Goal: Transaction & Acquisition: Purchase product/service

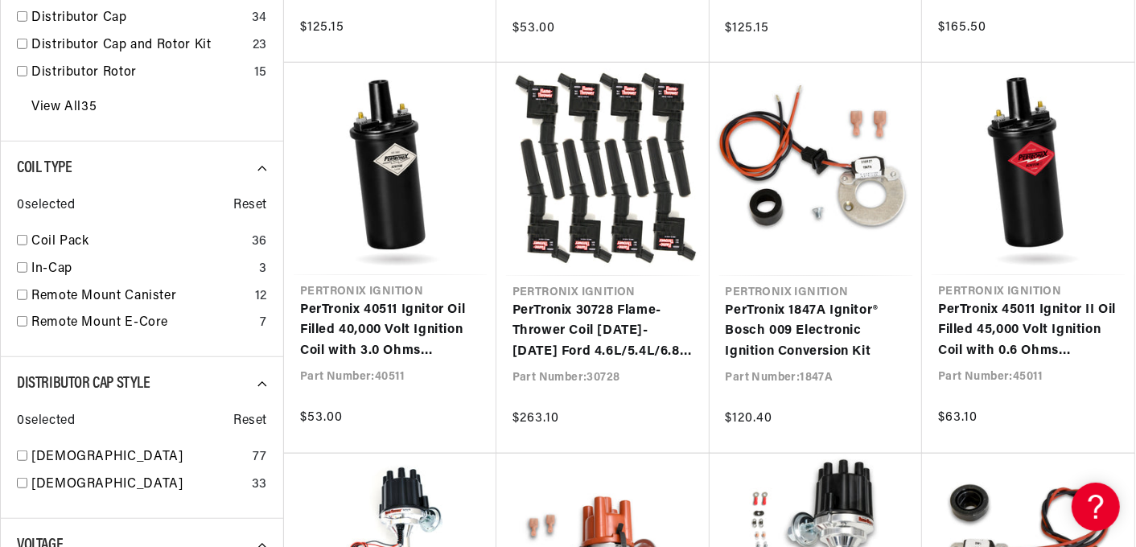
scroll to position [983, 0]
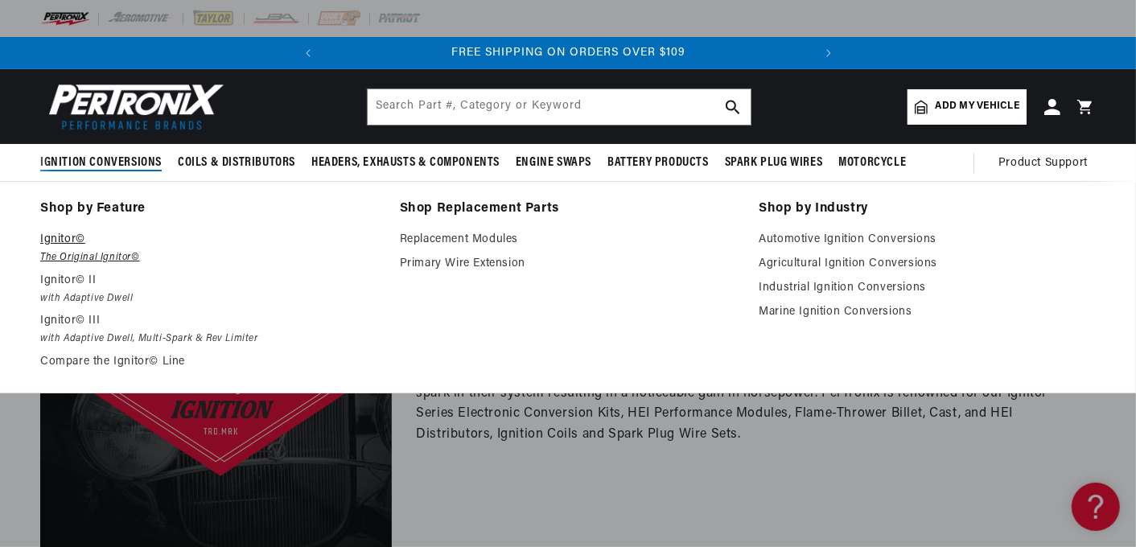
click at [71, 244] on p "Ignitor©" at bounding box center [208, 239] width 337 height 19
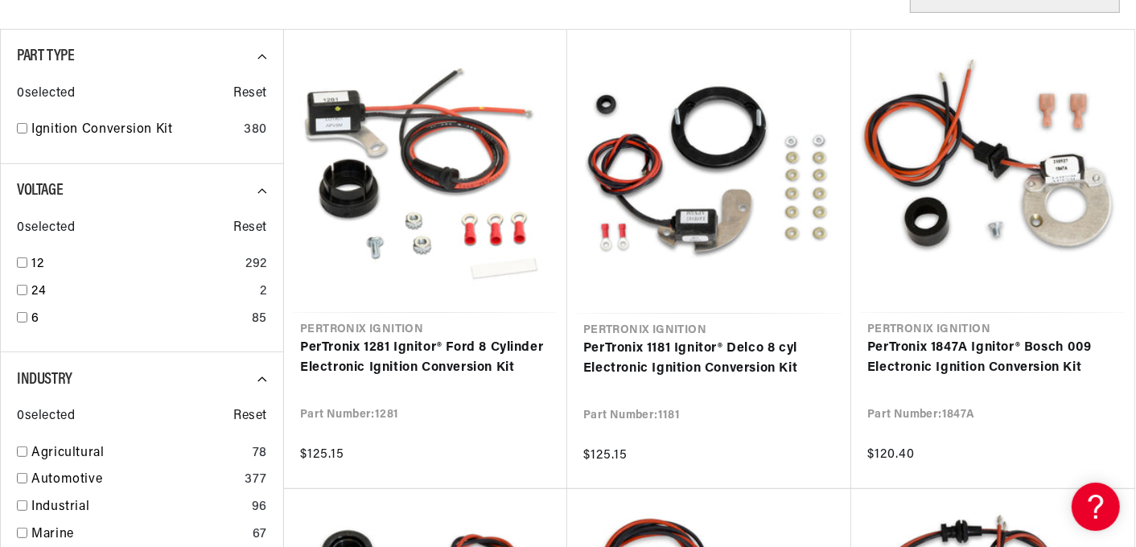
scroll to position [536, 0]
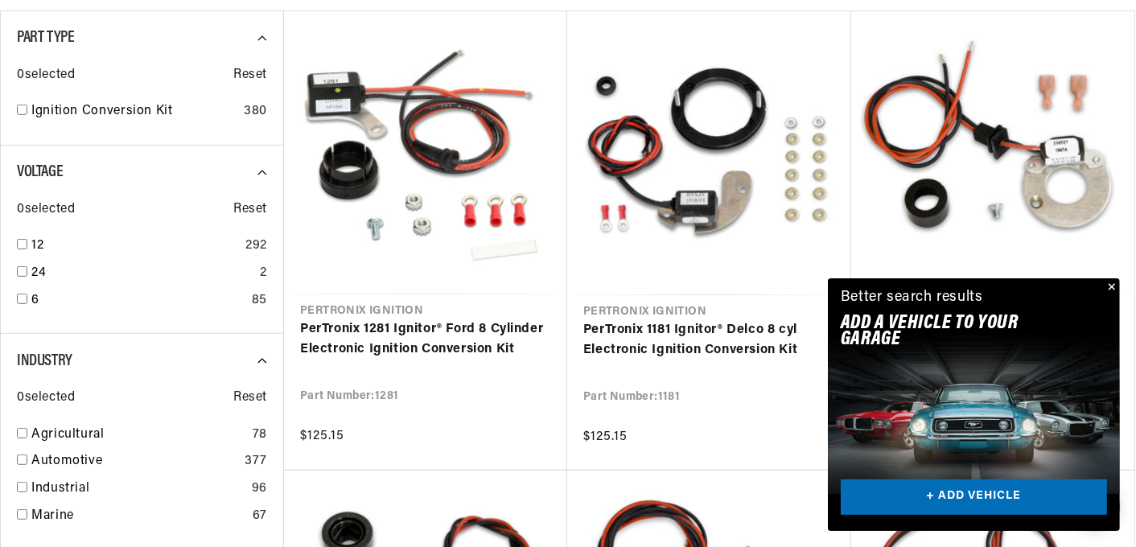
click at [1111, 285] on button "Close" at bounding box center [1109, 287] width 19 height 19
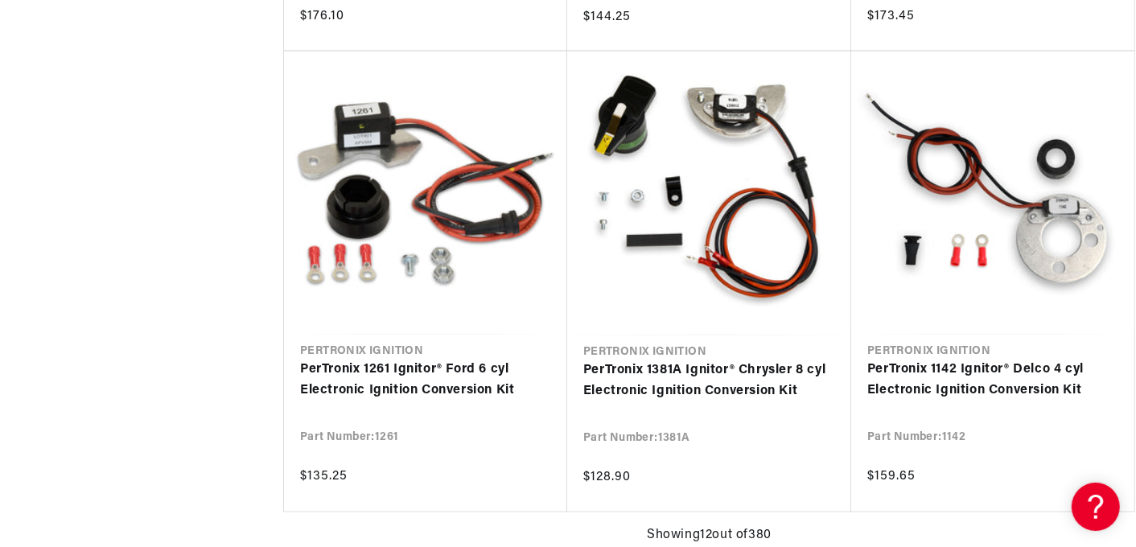
scroll to position [0, 487]
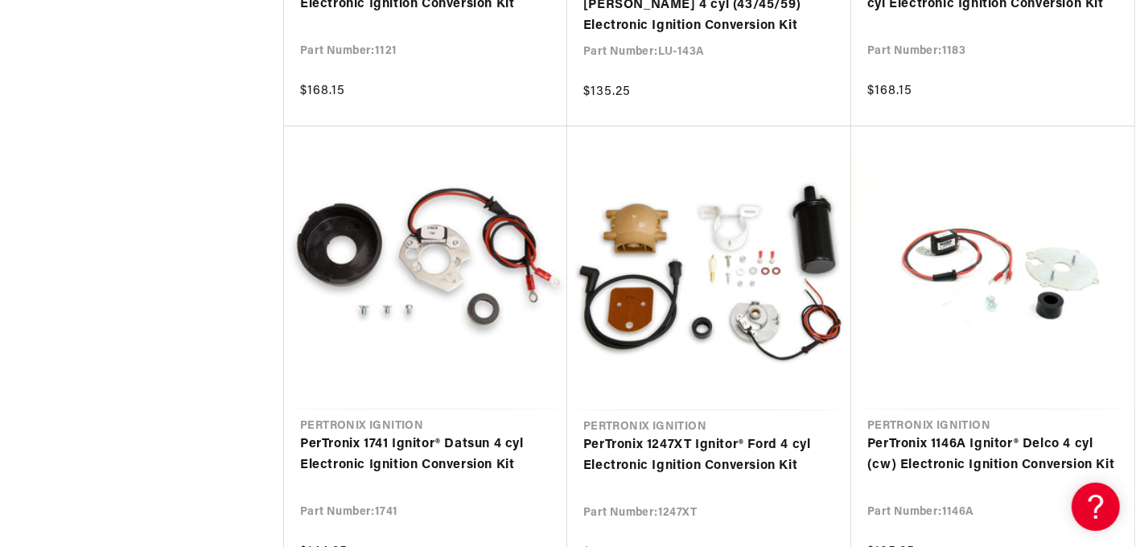
scroll to position [3663, 0]
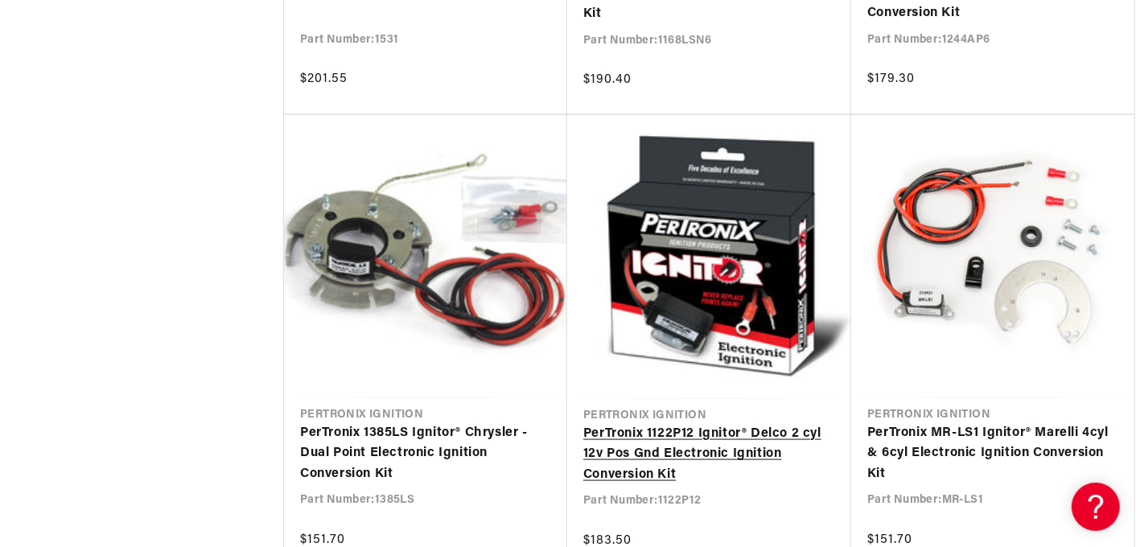
scroll to position [0, 268]
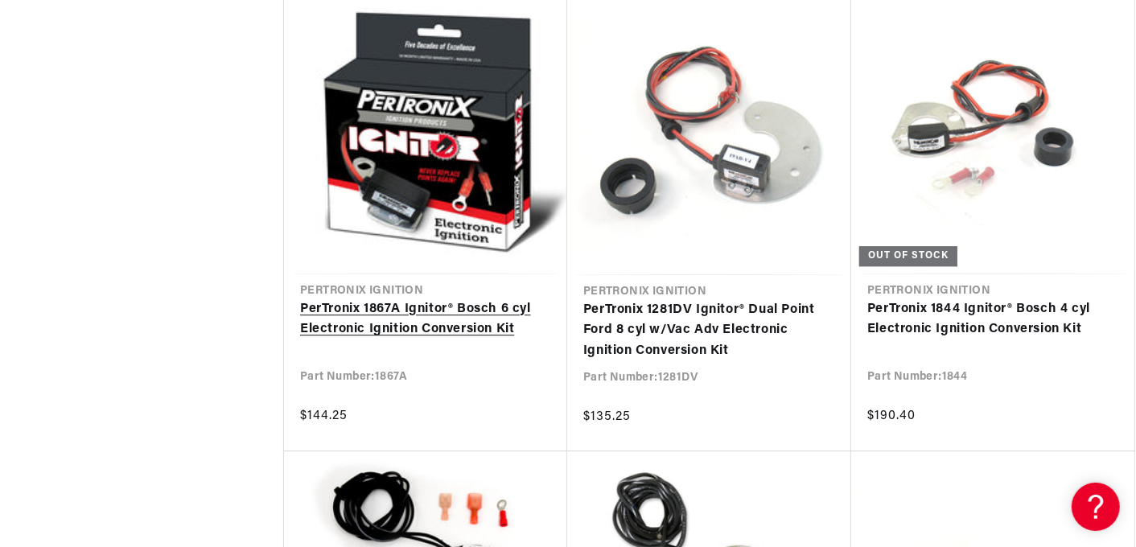
click at [446, 310] on link "PerTronix 1867A Ignitor® Bosch 6 cyl Electronic Ignition Conversion Kit" at bounding box center [425, 319] width 251 height 41
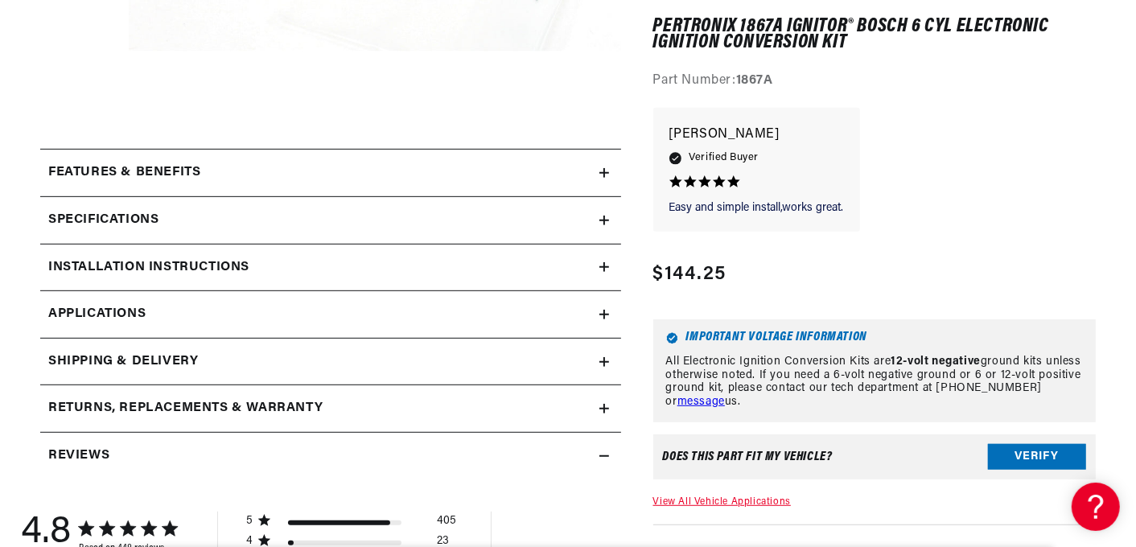
scroll to position [0, 487]
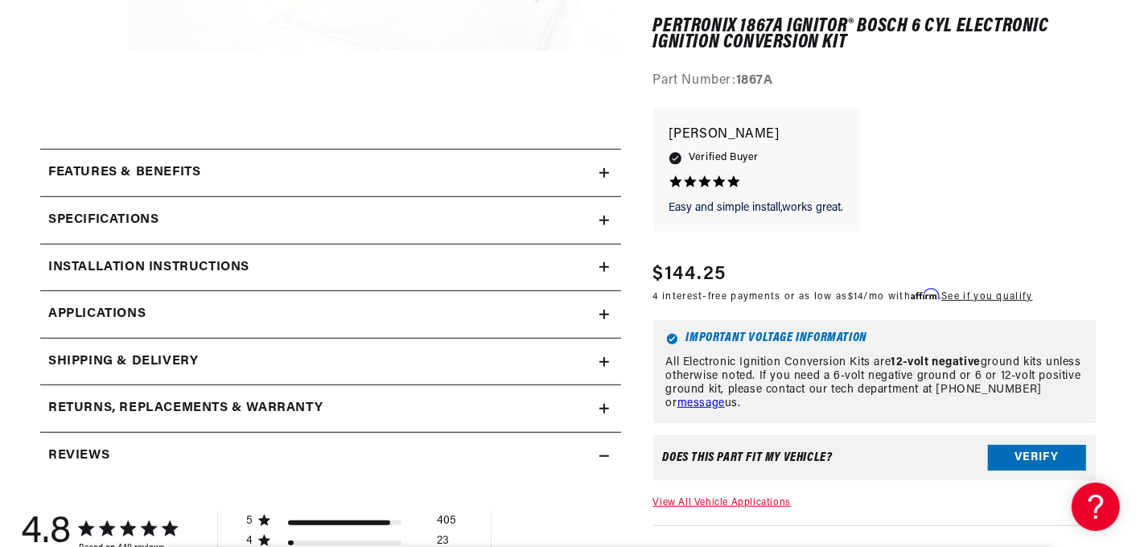
click at [126, 310] on span "Applications" at bounding box center [96, 314] width 97 height 21
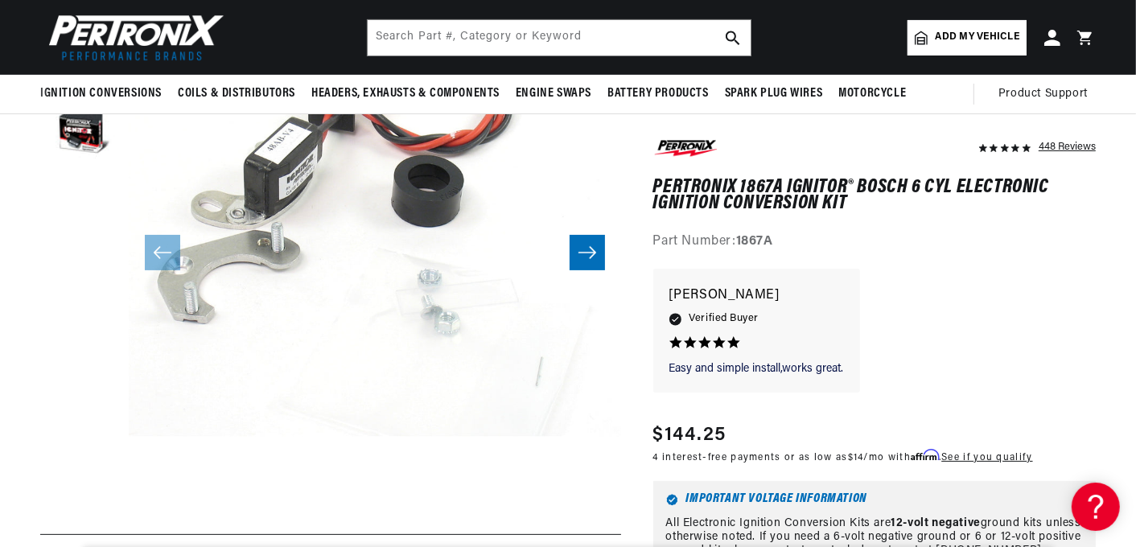
scroll to position [42, 0]
